Goal: Task Accomplishment & Management: Complete application form

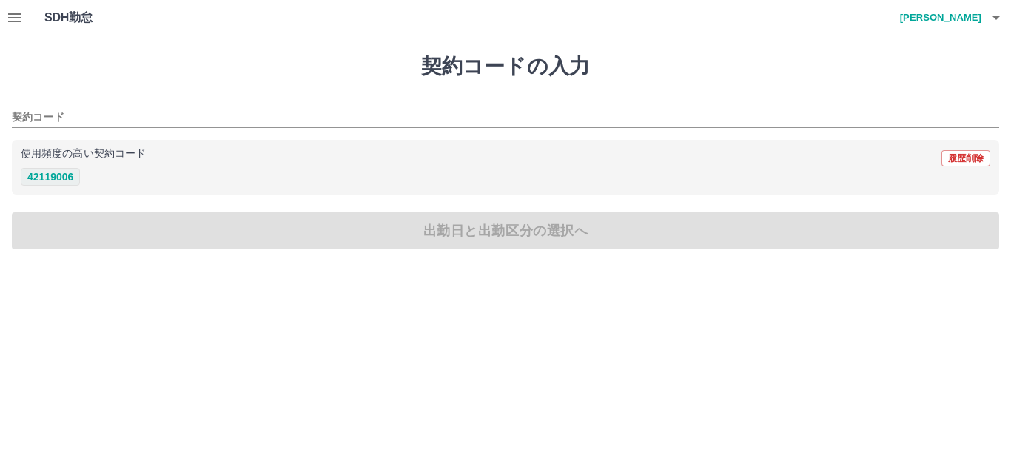
click at [78, 174] on button "42119006" at bounding box center [50, 177] width 59 height 18
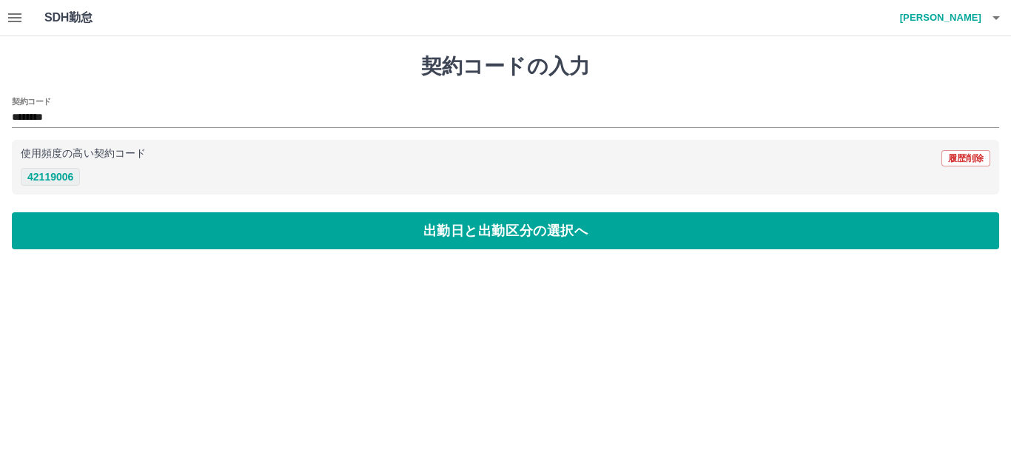
type input "********"
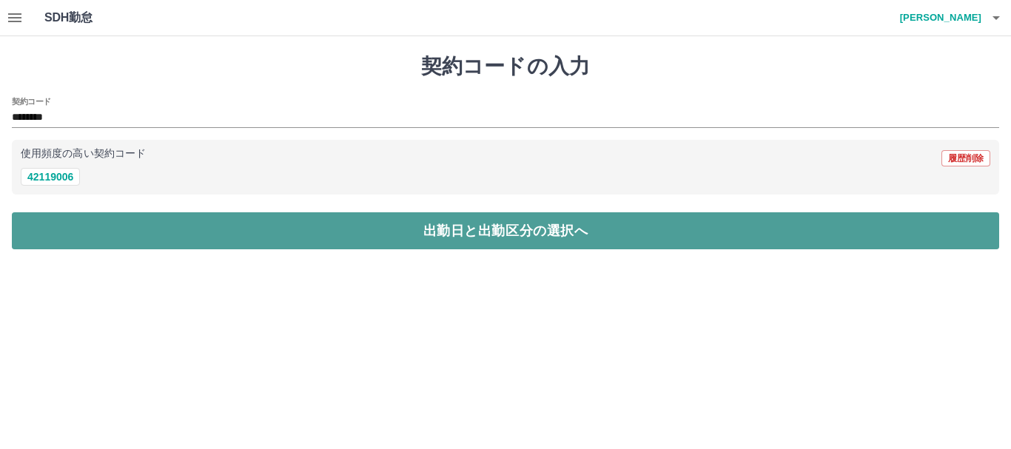
click at [123, 226] on button "出勤日と出勤区分の選択へ" at bounding box center [505, 230] width 987 height 37
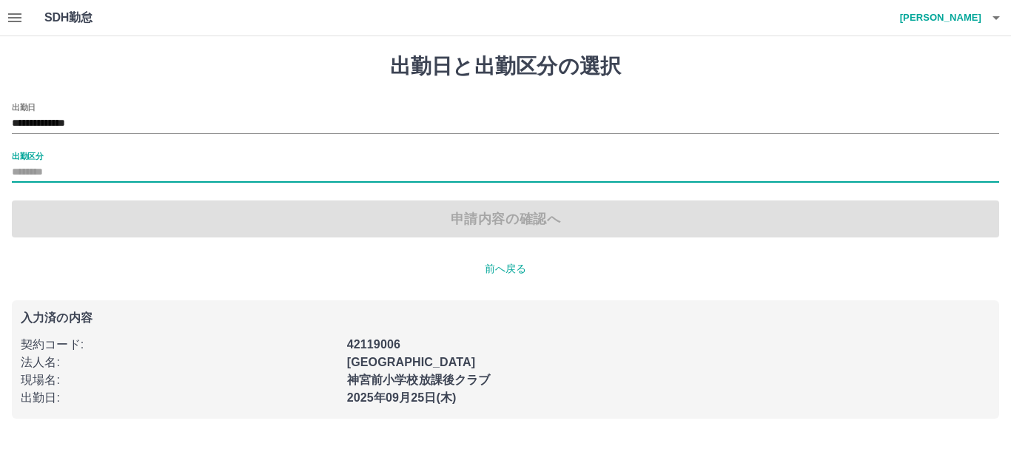
click at [101, 171] on input "出勤区分" at bounding box center [505, 173] width 987 height 18
click at [86, 179] on input "出勤区分" at bounding box center [505, 173] width 987 height 18
click at [203, 166] on input "出勤区分" at bounding box center [505, 173] width 987 height 18
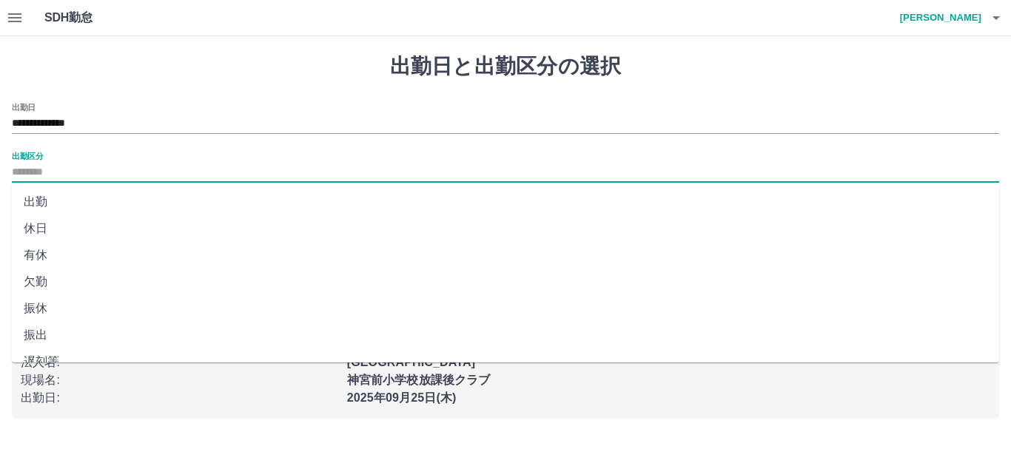
click at [83, 203] on li "出勤" at bounding box center [505, 202] width 987 height 27
type input "**"
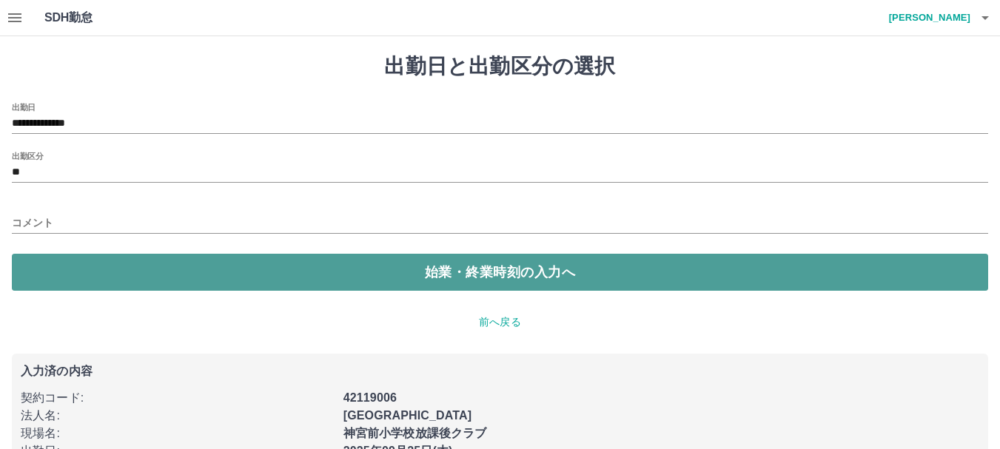
click at [133, 267] on button "始業・終業時刻の入力へ" at bounding box center [500, 272] width 976 height 37
click at [522, 272] on button "始業・終業時刻の入力へ" at bounding box center [500, 272] width 976 height 37
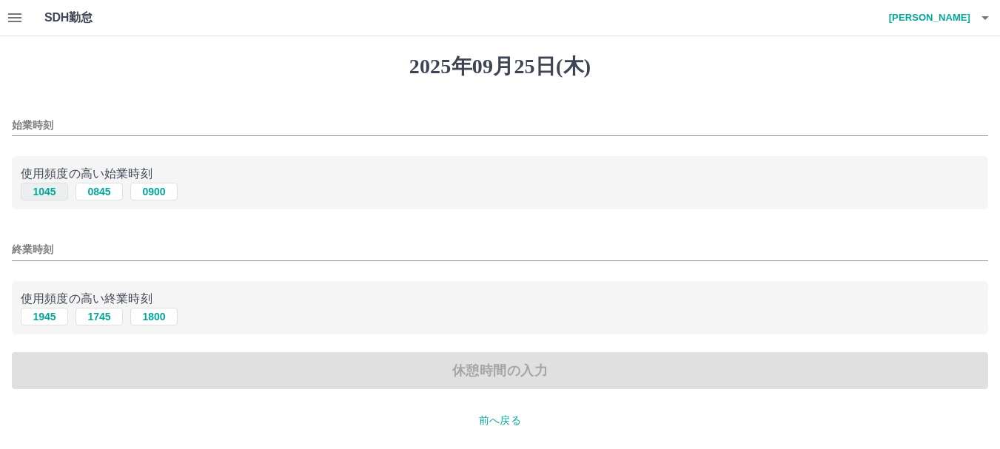
click at [45, 187] on button "1045" at bounding box center [44, 192] width 47 height 18
type input "****"
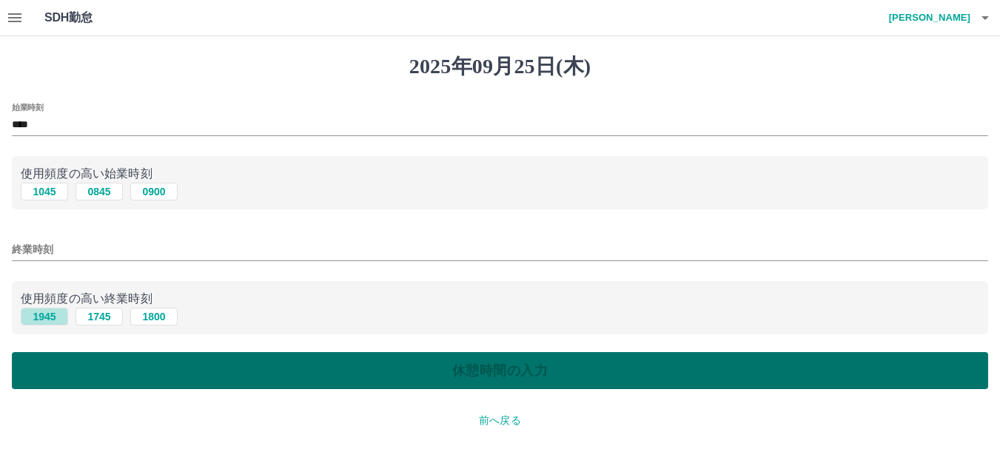
drag, startPoint x: 33, startPoint y: 313, endPoint x: 87, endPoint y: 354, distance: 67.0
click at [34, 313] on button "1945" at bounding box center [44, 317] width 47 height 18
type input "****"
click at [117, 378] on button "休憩時間の入力" at bounding box center [500, 370] width 976 height 37
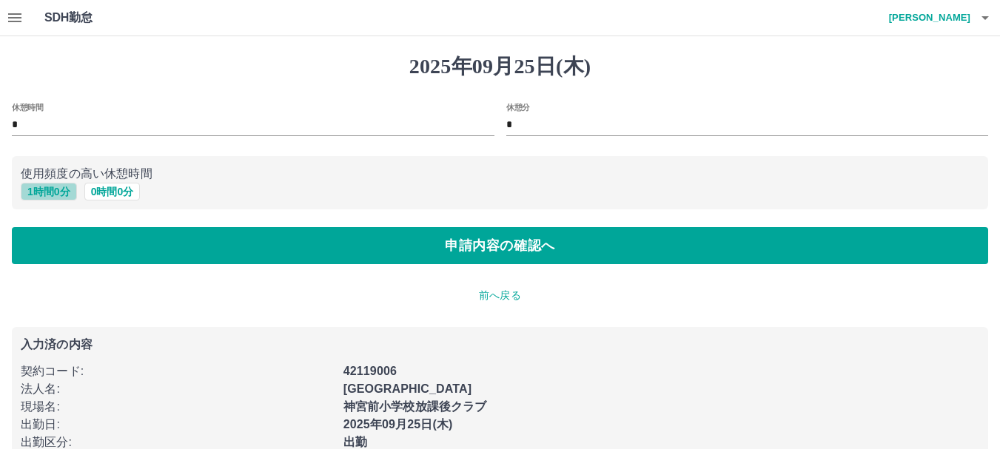
click at [48, 198] on button "1 時間 0 分" at bounding box center [49, 192] width 56 height 18
type input "*"
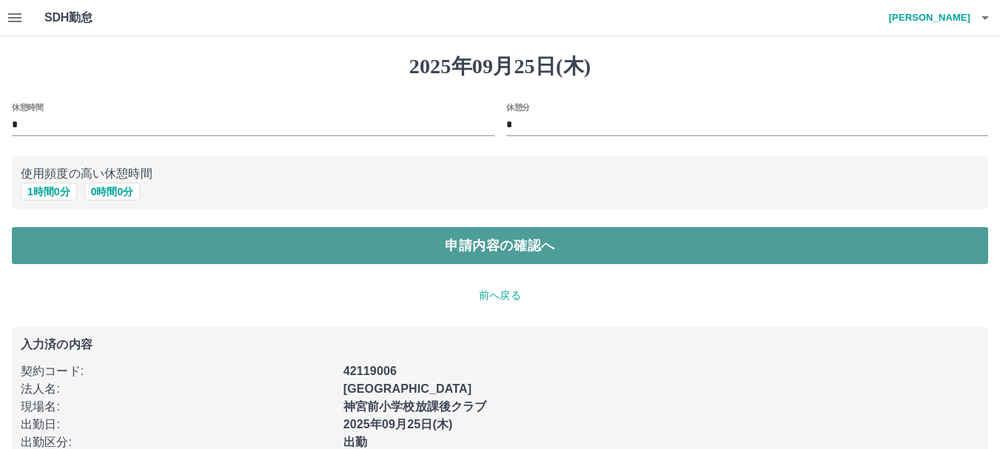
click at [105, 235] on button "申請内容の確認へ" at bounding box center [500, 245] width 976 height 37
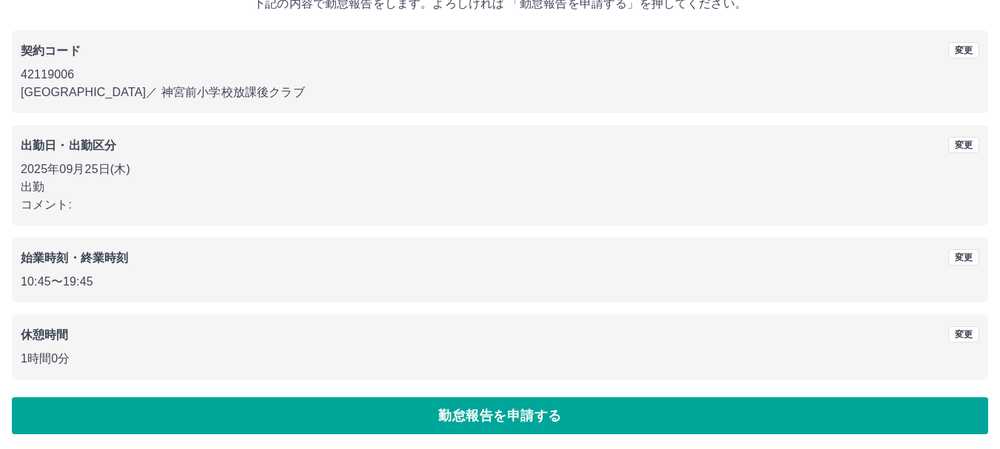
scroll to position [105, 0]
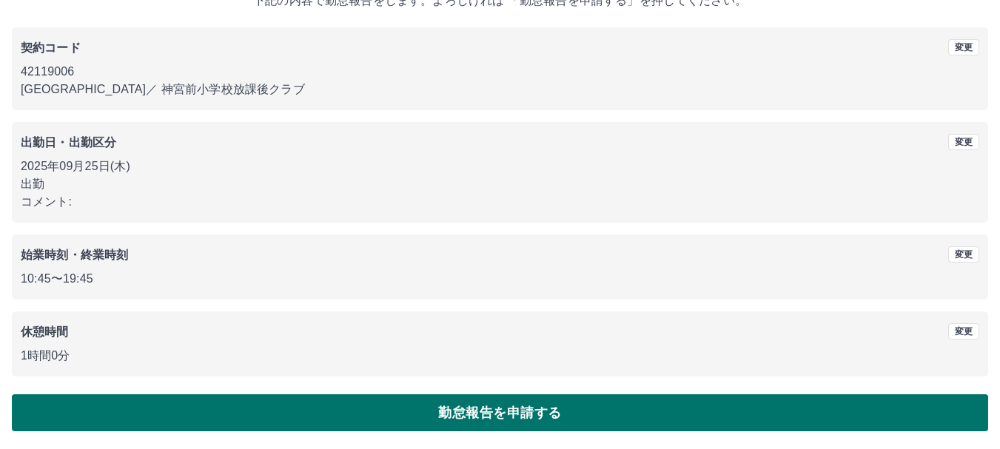
click at [535, 399] on button "勤怠報告を申請する" at bounding box center [500, 412] width 976 height 37
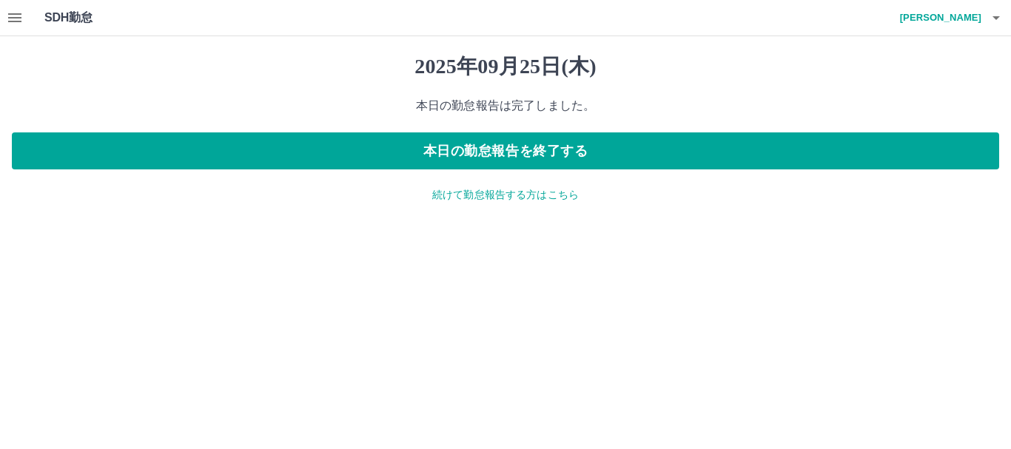
click at [13, 21] on icon "button" at bounding box center [14, 17] width 13 height 9
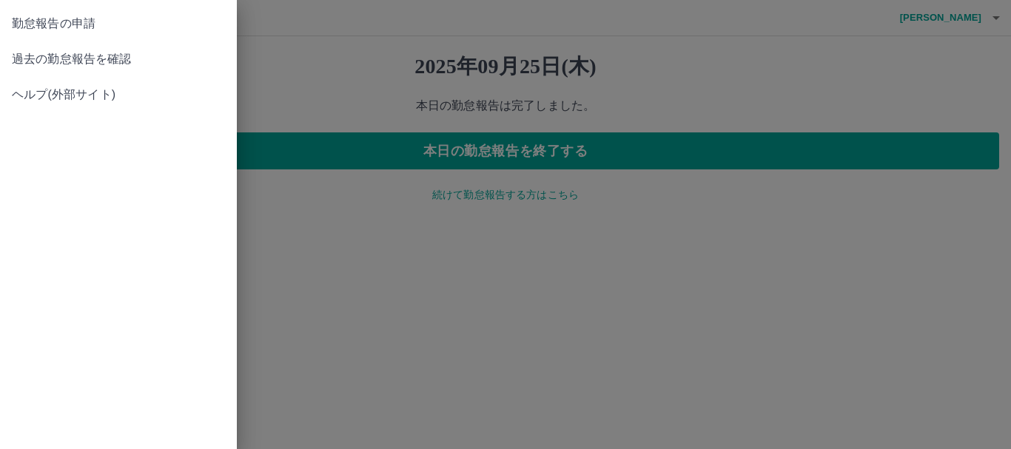
click at [47, 69] on link "過去の勤怠報告を確認" at bounding box center [118, 59] width 237 height 36
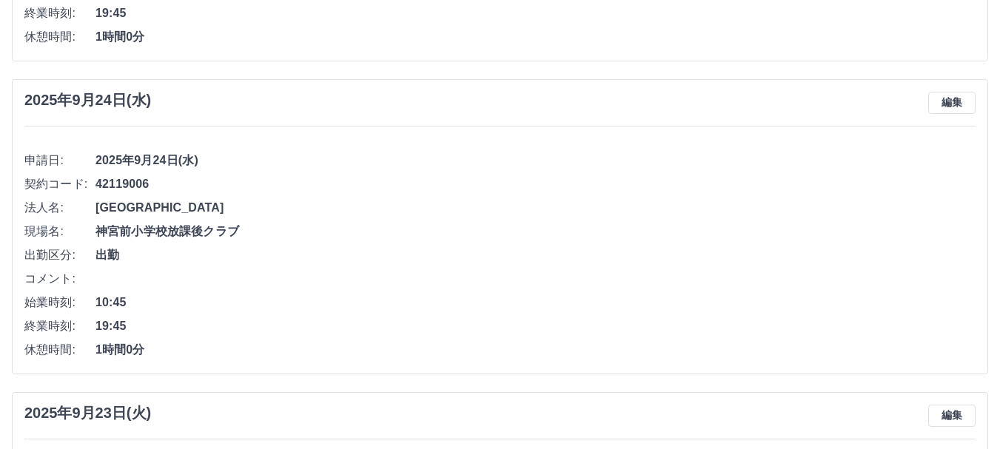
scroll to position [370, 0]
